Goal: Use online tool/utility: Utilize a website feature to perform a specific function

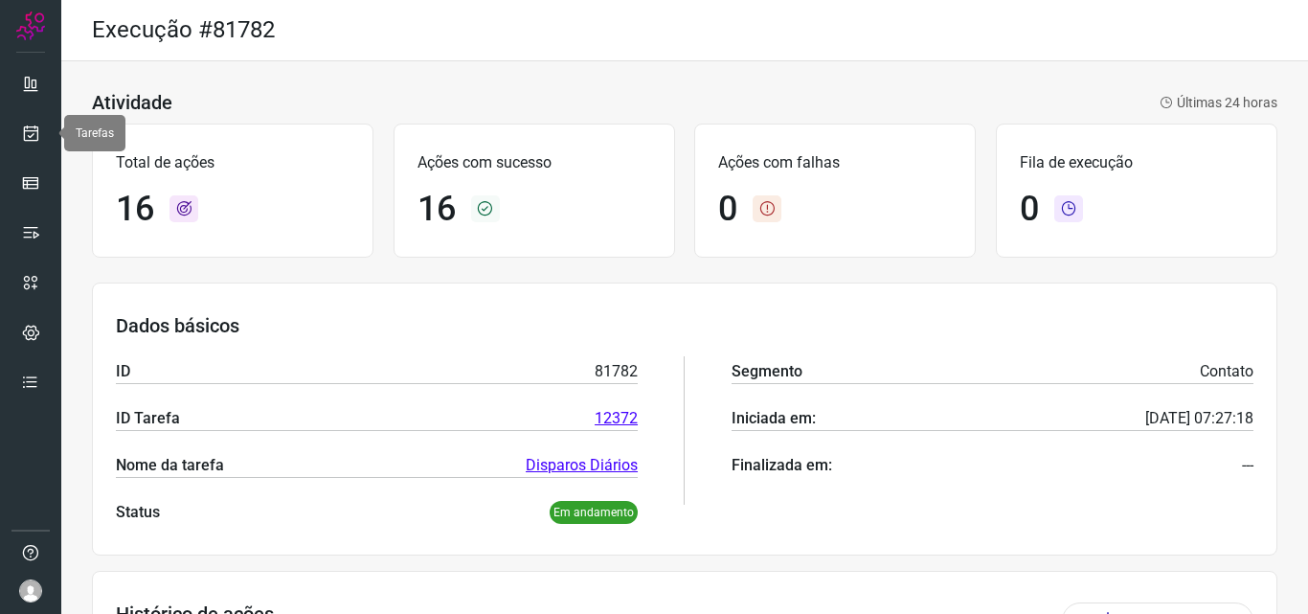
click at [32, 134] on icon at bounding box center [31, 132] width 20 height 19
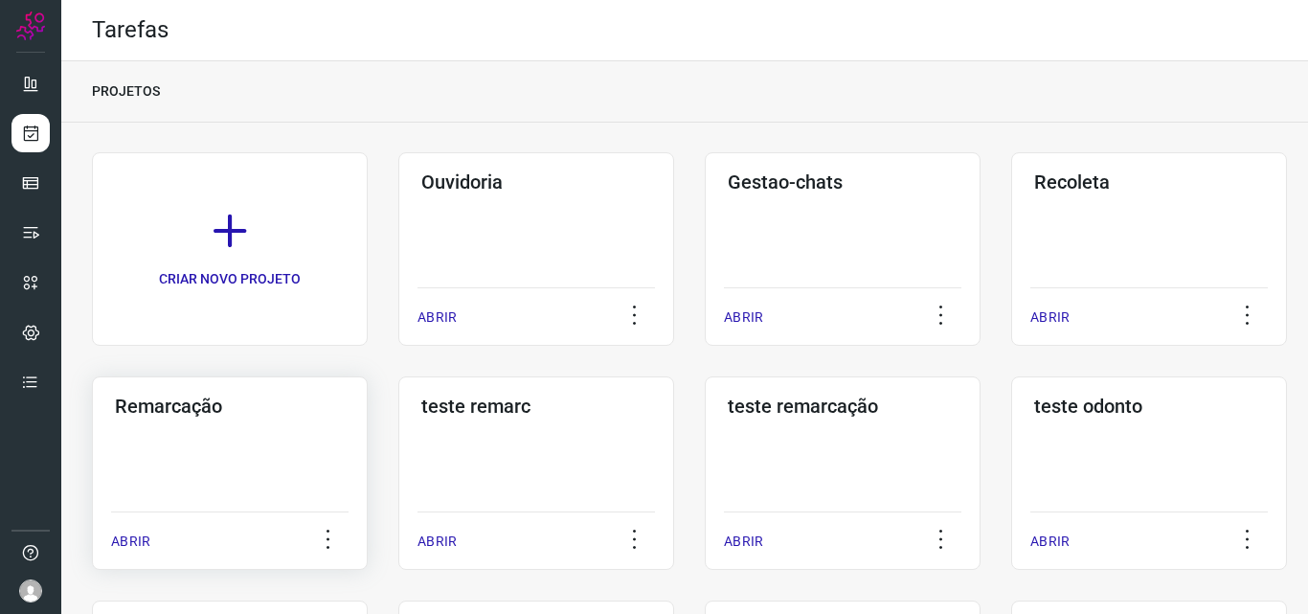
click at [398, 428] on div "Remarcação ABRIR" at bounding box center [536, 472] width 276 height 193
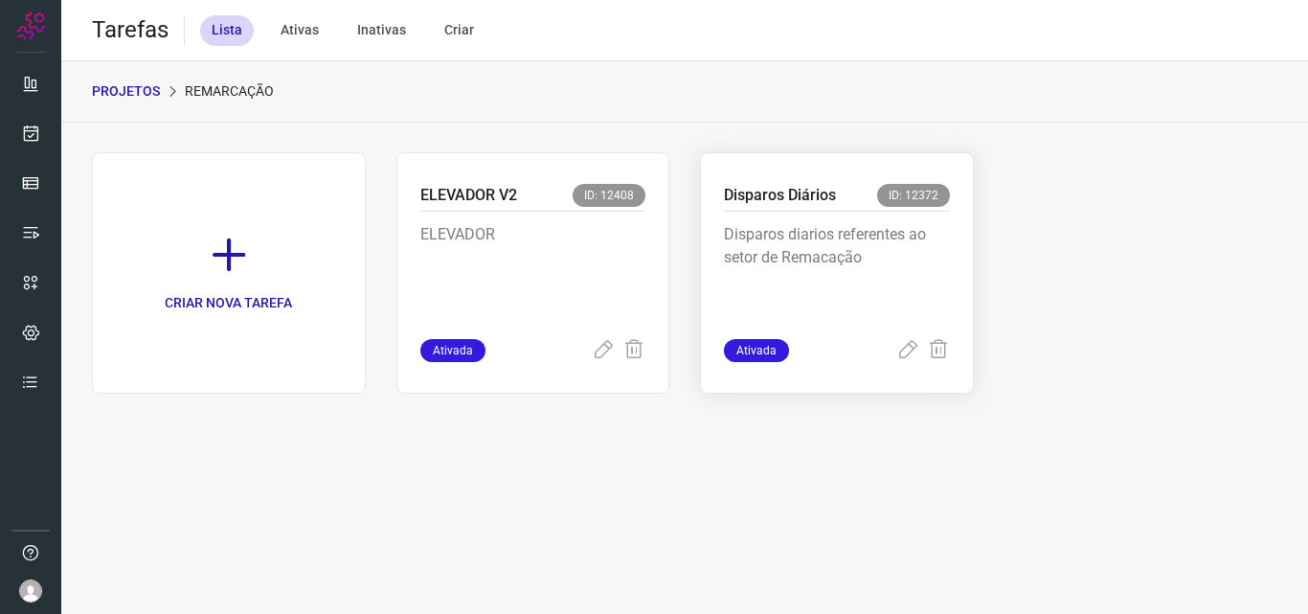
click at [864, 217] on div "Disparos diarios referentes ao setor de Remacação" at bounding box center [837, 275] width 226 height 127
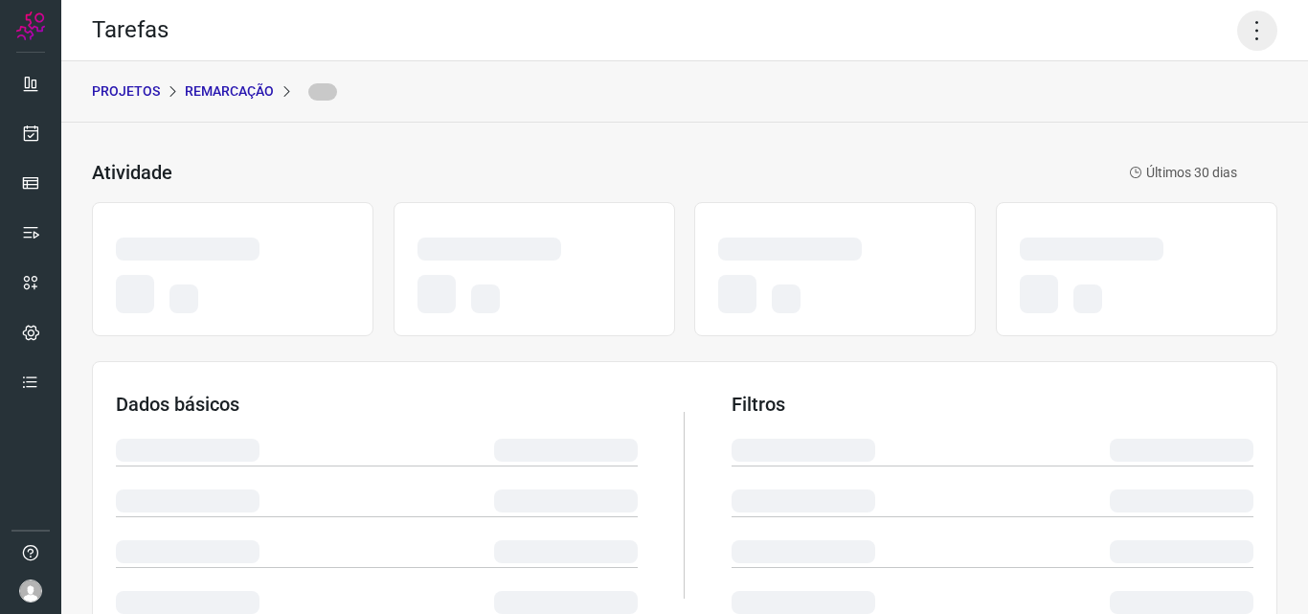
click at [1244, 29] on icon at bounding box center [1257, 31] width 40 height 40
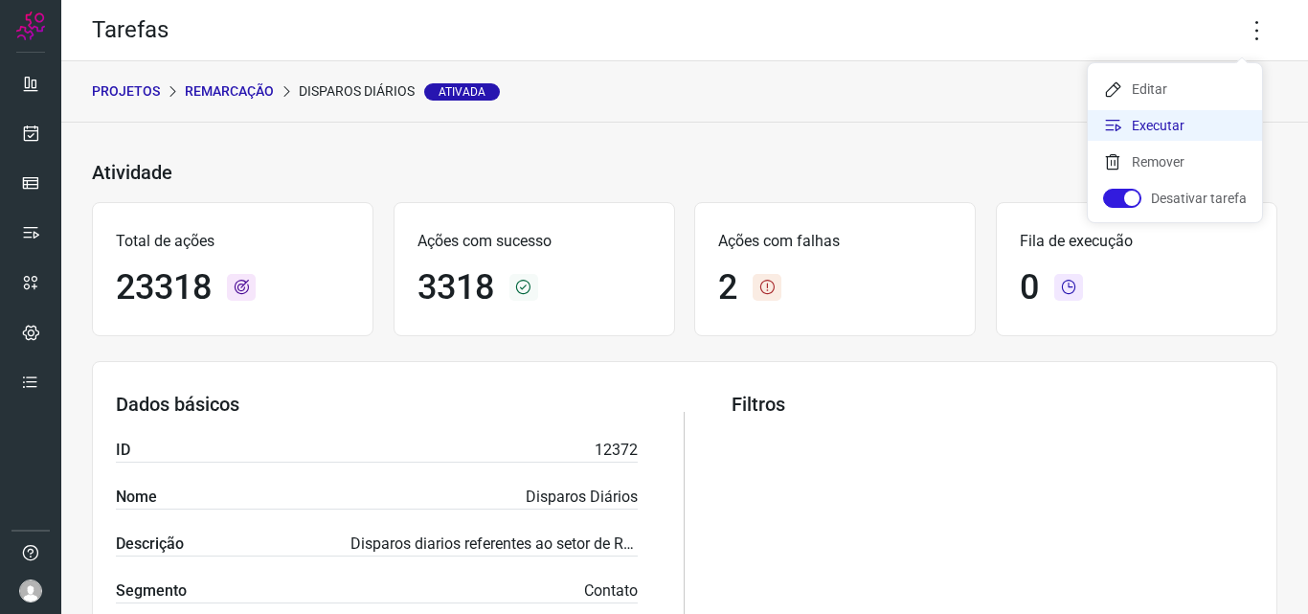
click at [1167, 129] on li "Executar" at bounding box center [1175, 125] width 174 height 31
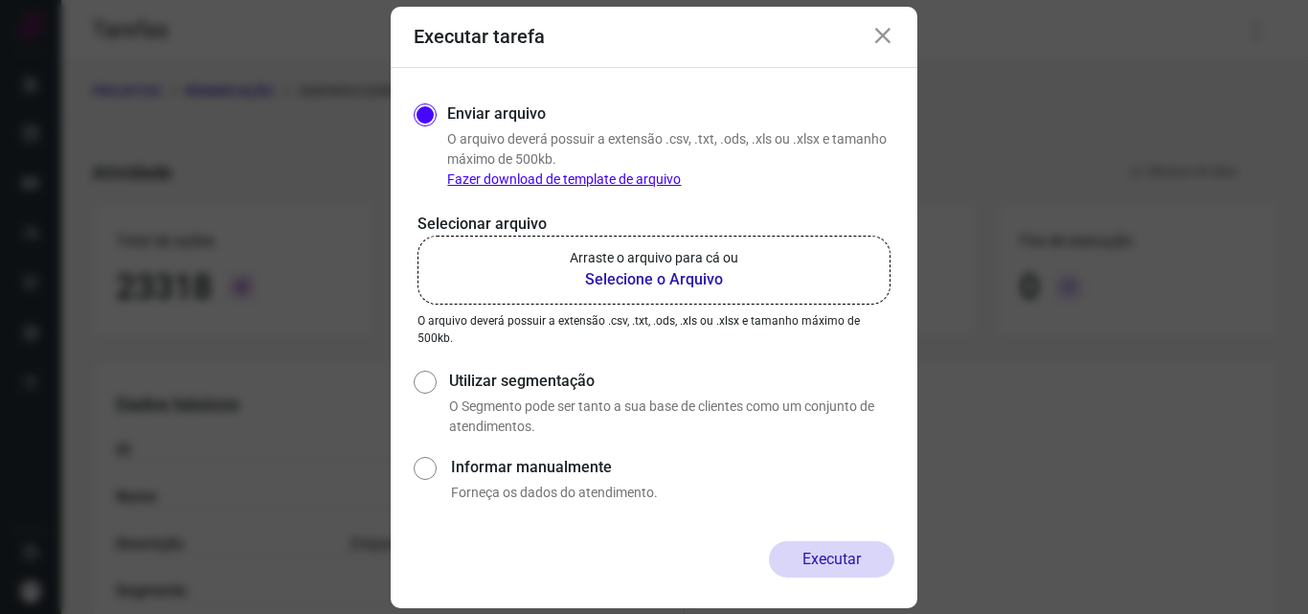
click at [731, 262] on p "Arraste o arquivo para cá ou" at bounding box center [654, 258] width 168 height 20
click at [0, 0] on input "Arraste o arquivo para cá ou Selecione o Arquivo" at bounding box center [0, 0] width 0 height 0
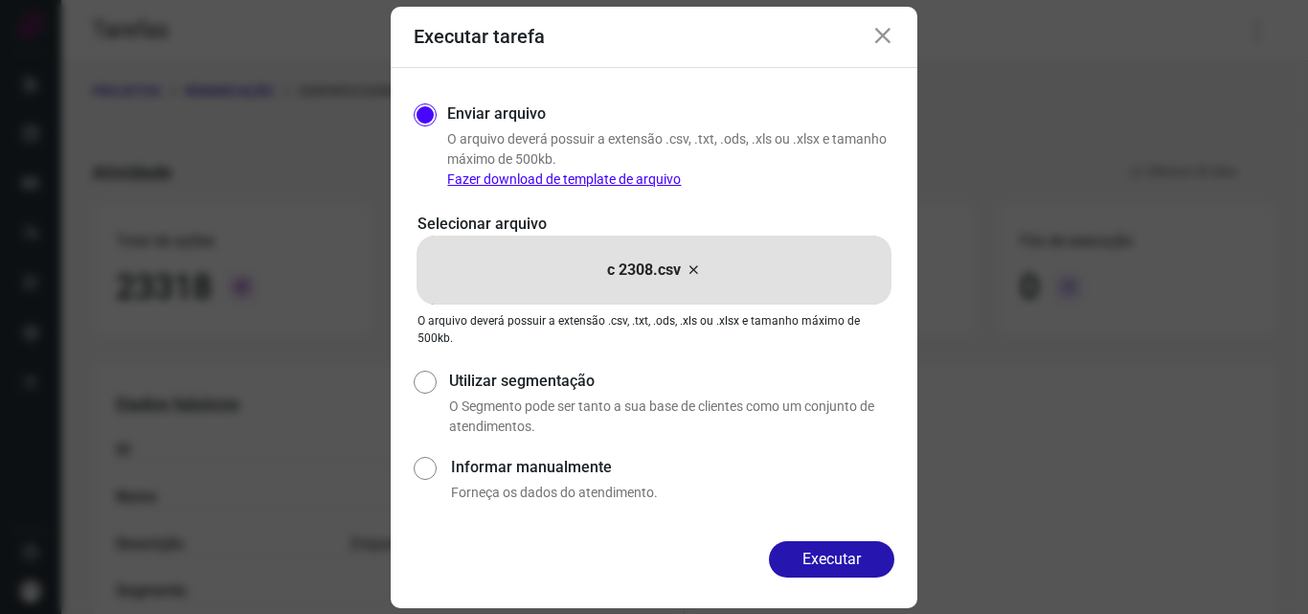
click at [824, 560] on button "Executar" at bounding box center [831, 559] width 125 height 36
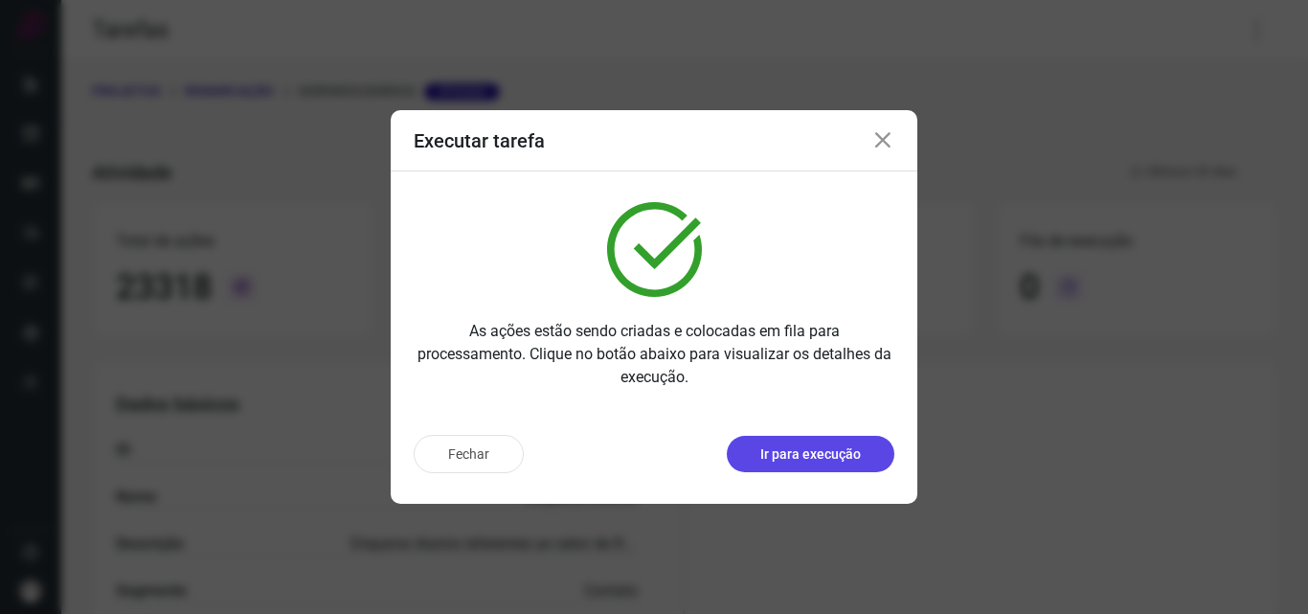
click at [822, 454] on p "Ir para execução" at bounding box center [810, 454] width 101 height 20
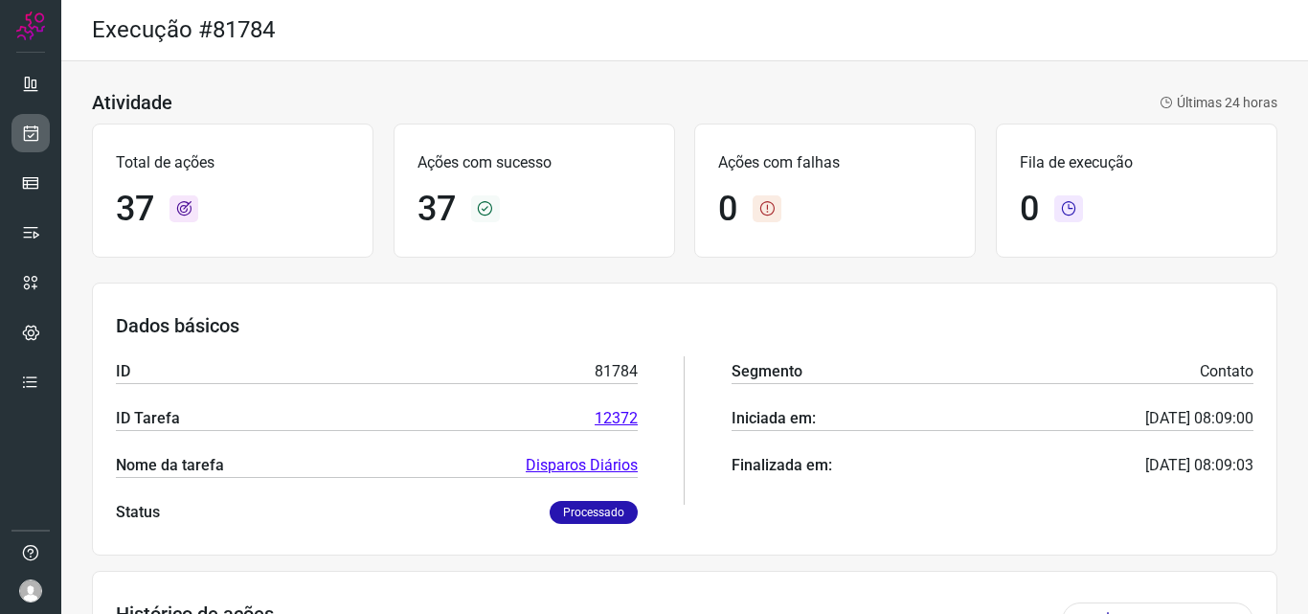
click at [18, 138] on link at bounding box center [30, 133] width 38 height 38
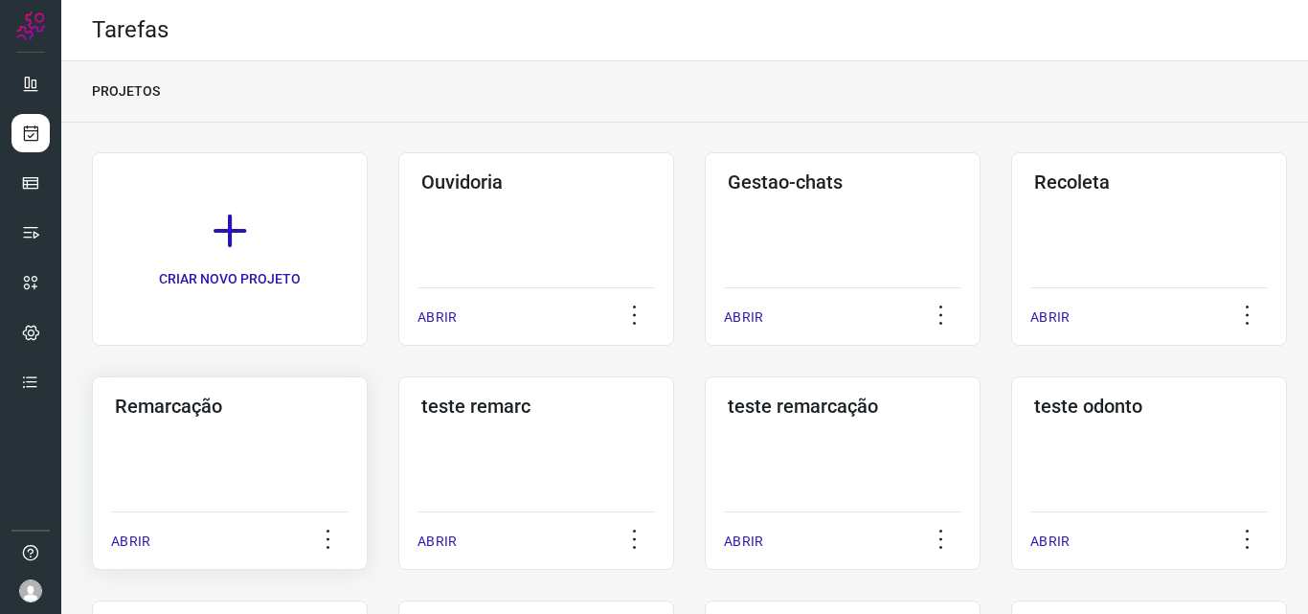
click at [398, 437] on div "Remarcação ABRIR" at bounding box center [536, 472] width 276 height 193
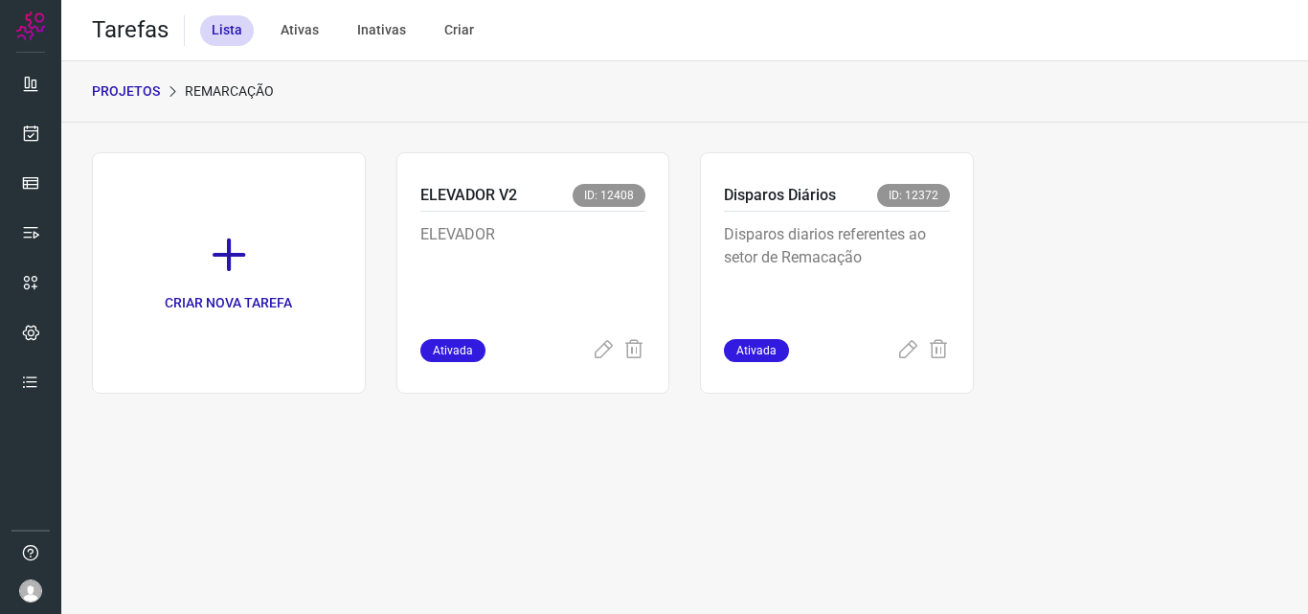
click at [843, 303] on p "Disparos diarios referentes ao setor de Remacação" at bounding box center [837, 271] width 226 height 96
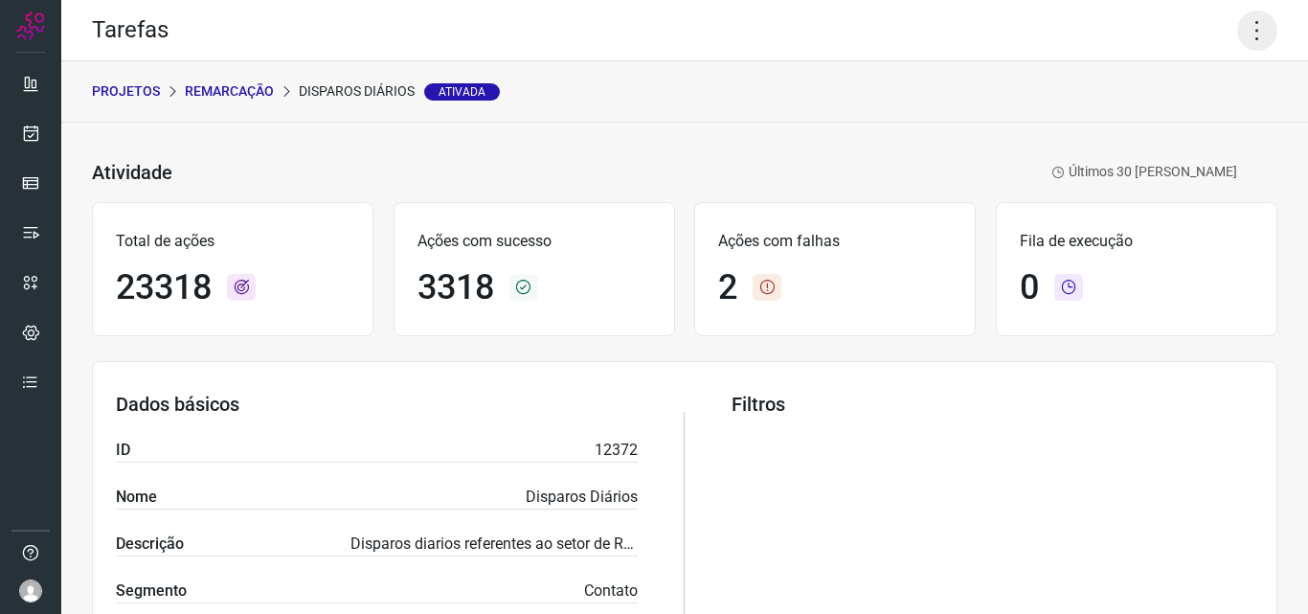
click at [1242, 33] on icon at bounding box center [1257, 31] width 40 height 40
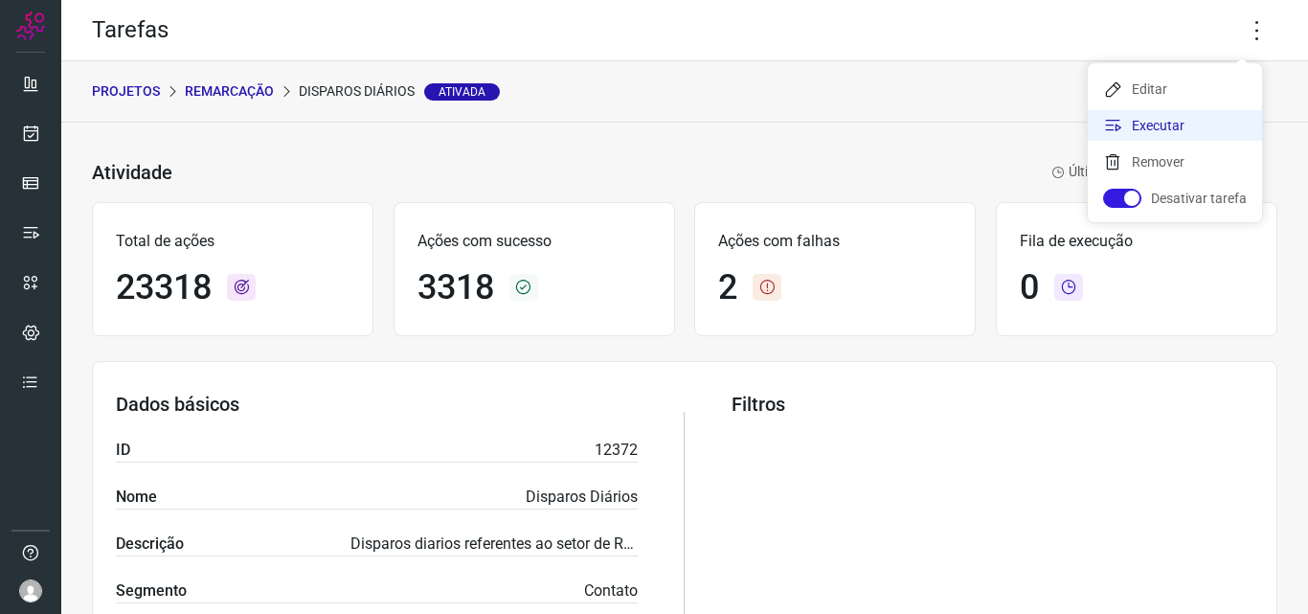
click at [1187, 118] on li "Executar" at bounding box center [1175, 125] width 174 height 31
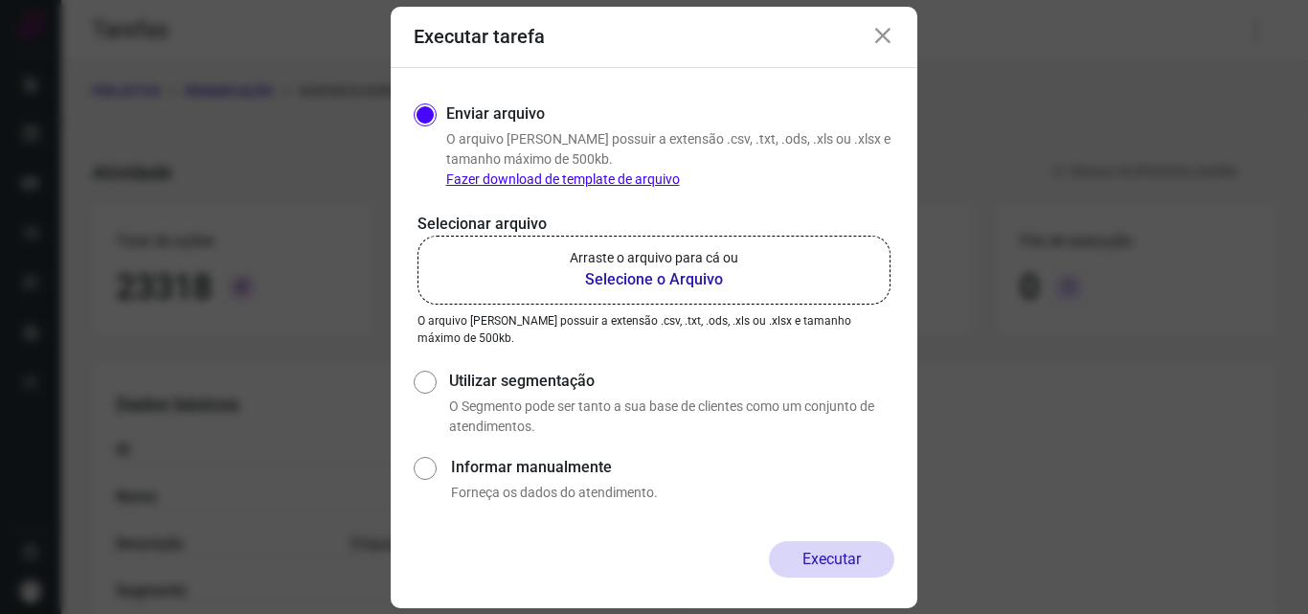
click at [682, 264] on p "Arraste o arquivo para cá ou" at bounding box center [654, 258] width 168 height 20
click at [0, 0] on input "Arraste o arquivo para cá ou Selecione o Arquivo" at bounding box center [0, 0] width 0 height 0
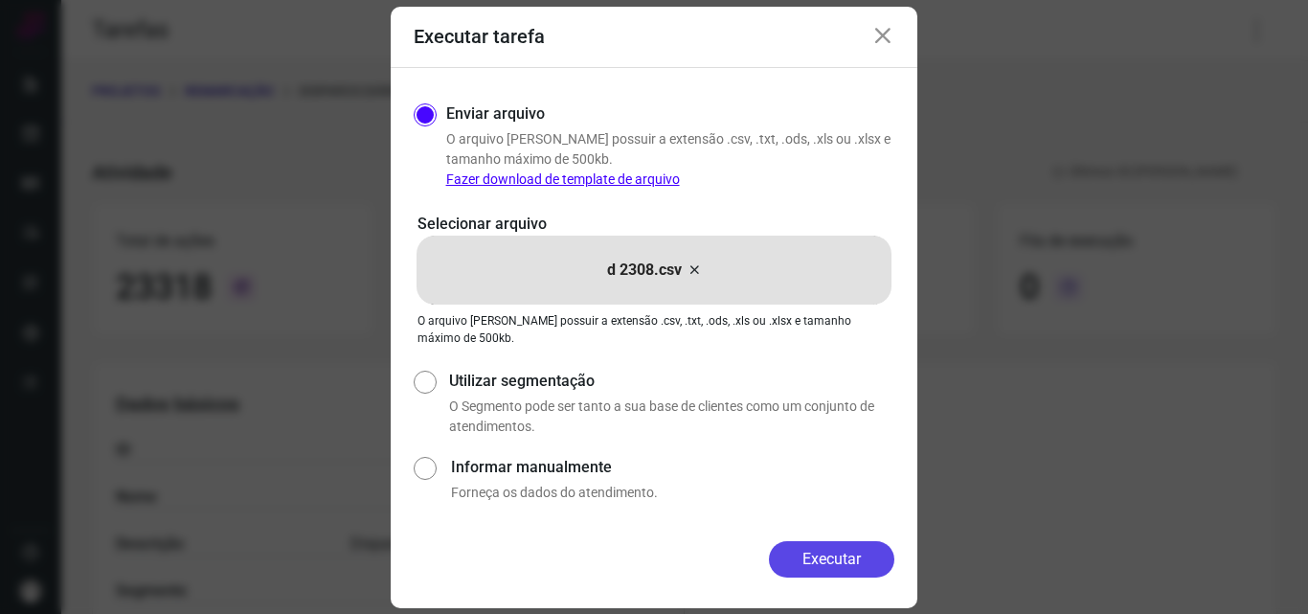
click at [852, 548] on button "Executar" at bounding box center [831, 559] width 125 height 36
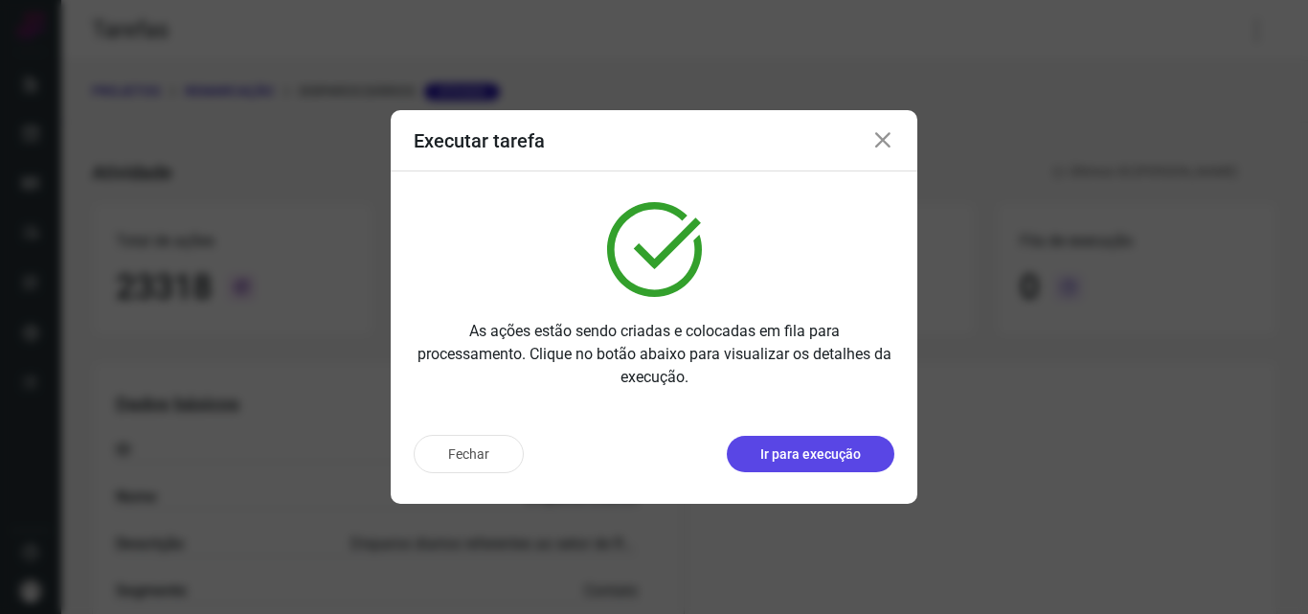
click at [849, 462] on p "Ir para execução" at bounding box center [810, 454] width 101 height 20
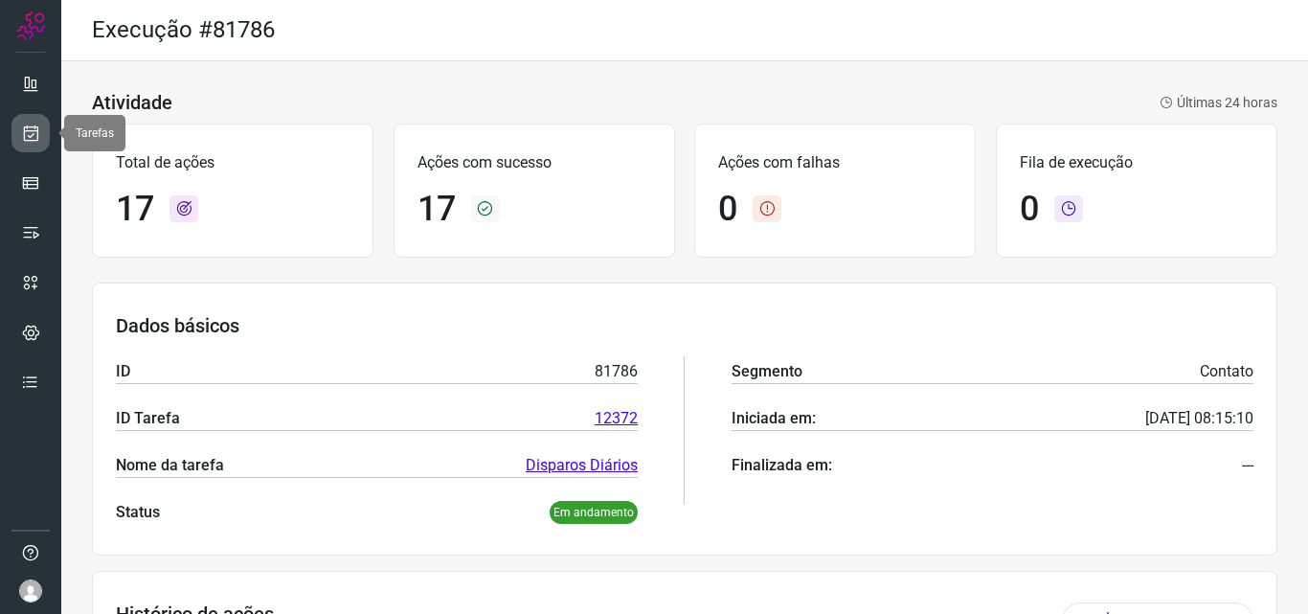
click at [36, 134] on icon at bounding box center [31, 132] width 20 height 19
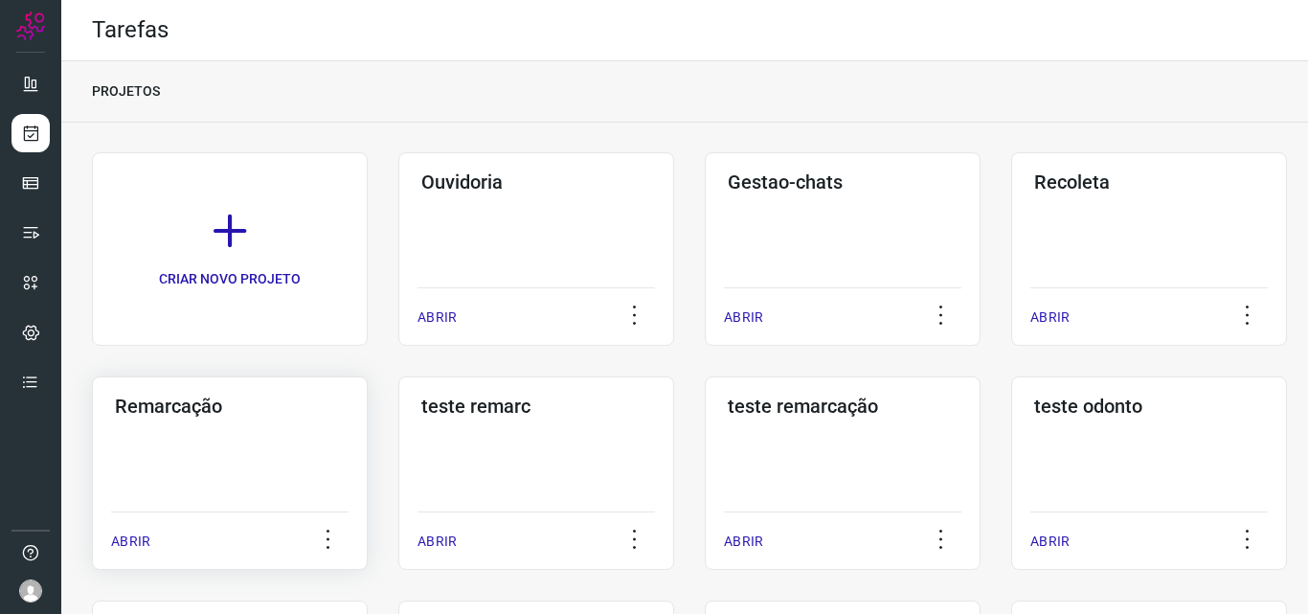
click at [398, 477] on div "Remarcação ABRIR" at bounding box center [536, 472] width 276 height 193
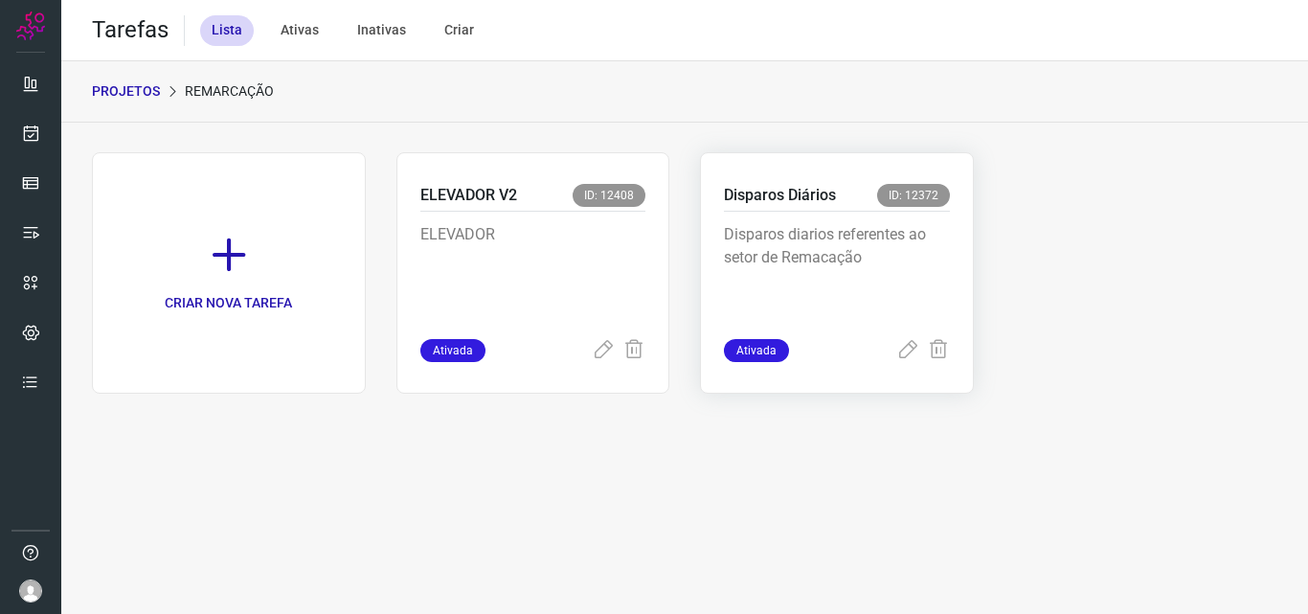
click at [837, 298] on p "Disparos diarios referentes ao setor de Remacação" at bounding box center [837, 271] width 226 height 96
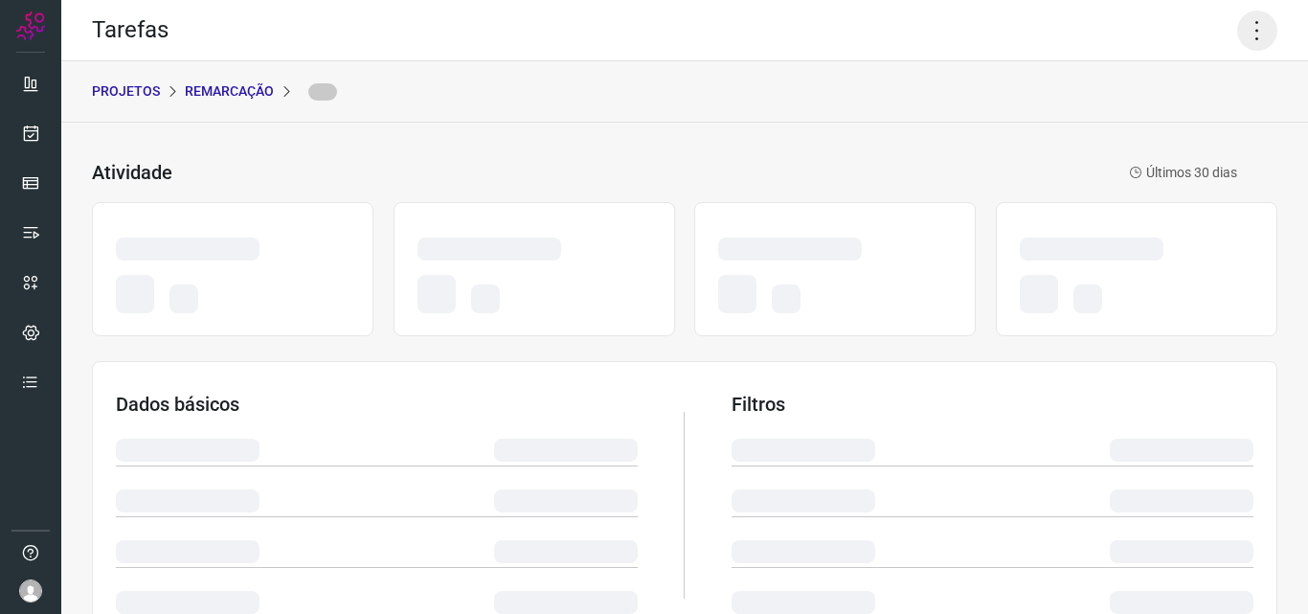
click at [1256, 21] on icon at bounding box center [1257, 31] width 40 height 40
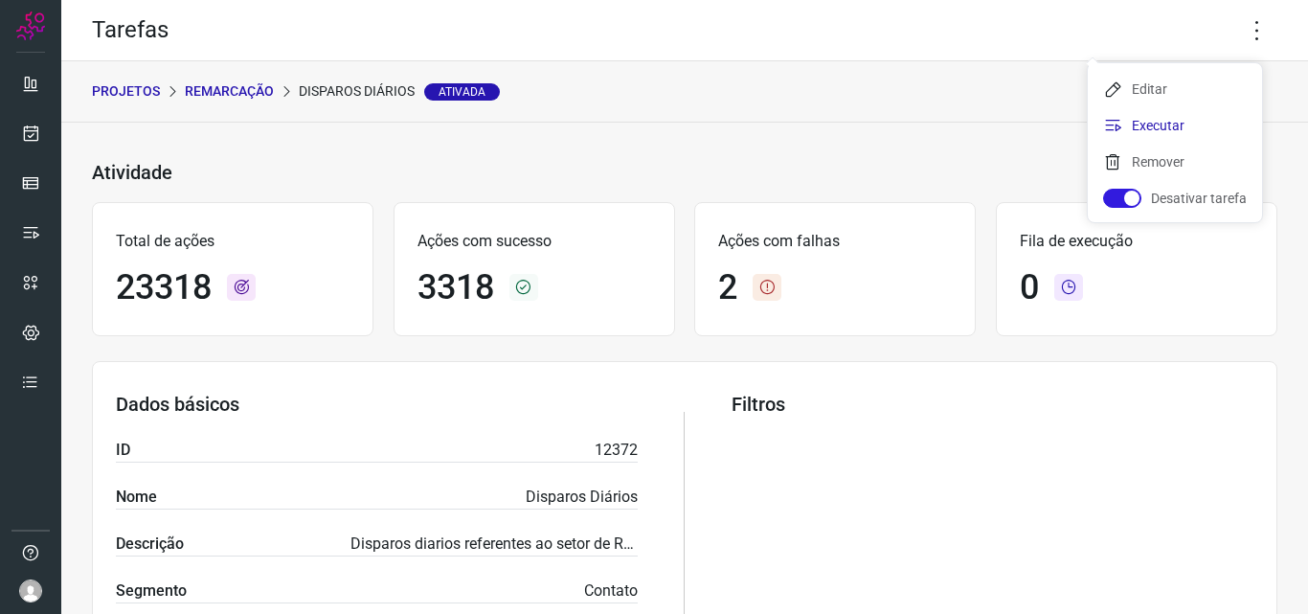
click at [1164, 125] on li "Executar" at bounding box center [1175, 125] width 174 height 31
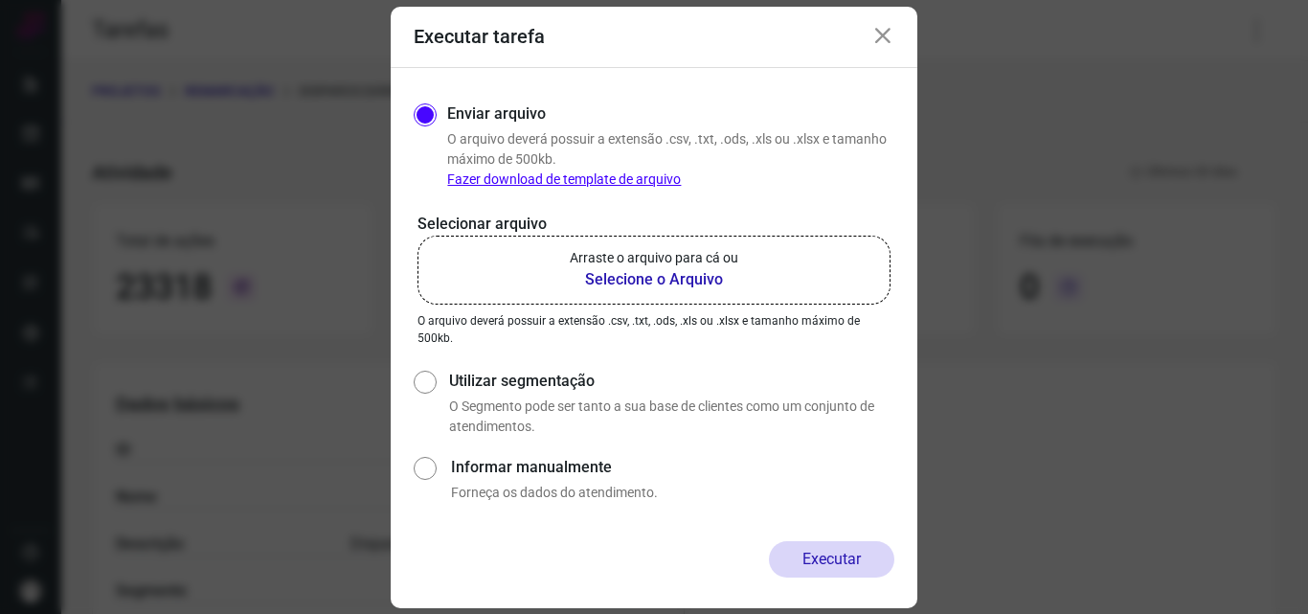
click at [615, 269] on b "Selecione o Arquivo" at bounding box center [654, 279] width 168 height 23
click at [0, 0] on input "Arraste o arquivo para cá ou Selecione o Arquivo" at bounding box center [0, 0] width 0 height 0
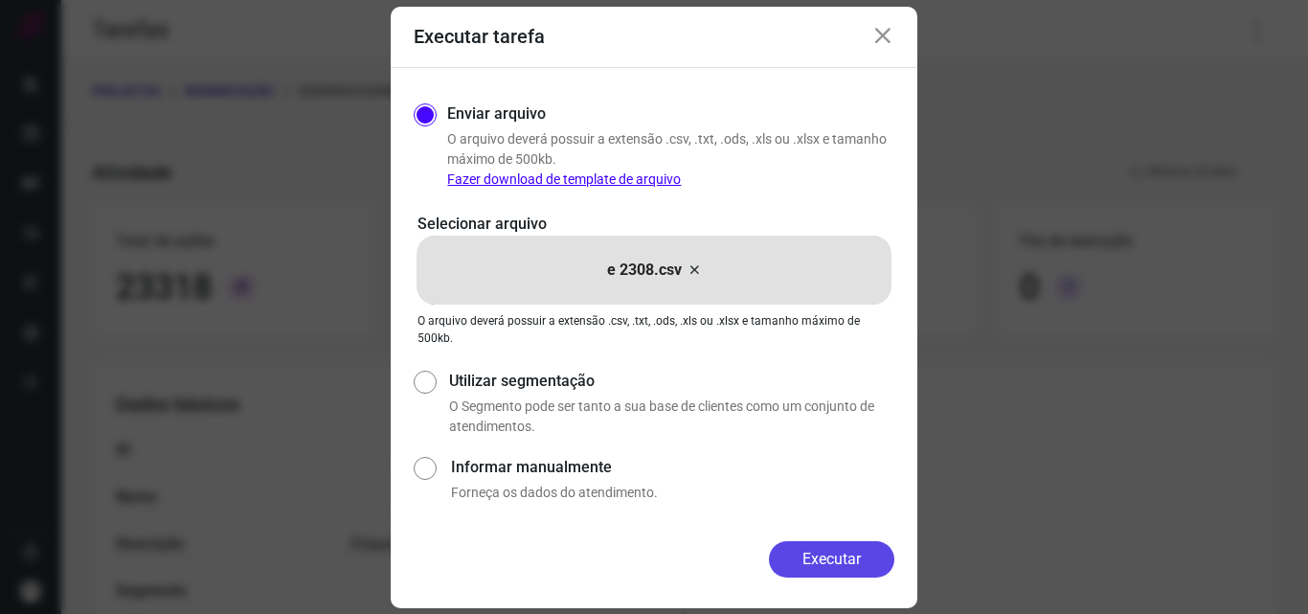
click at [858, 550] on button "Executar" at bounding box center [831, 559] width 125 height 36
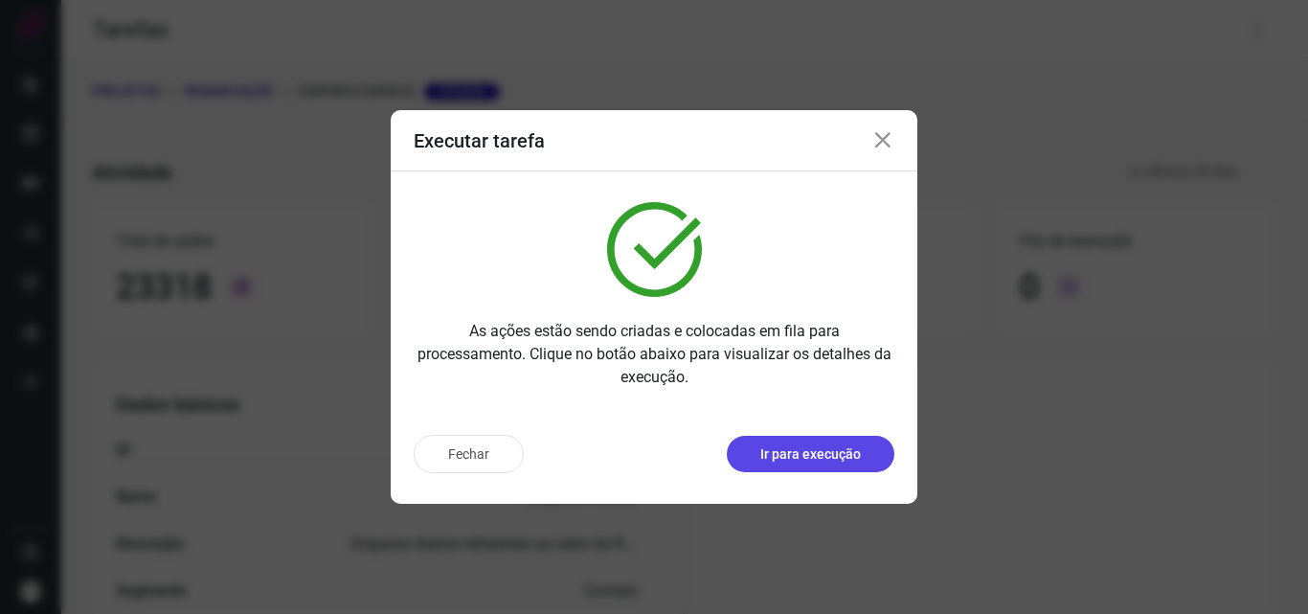
click at [858, 461] on p "Ir para execução" at bounding box center [810, 454] width 101 height 20
